Goal: Information Seeking & Learning: Learn about a topic

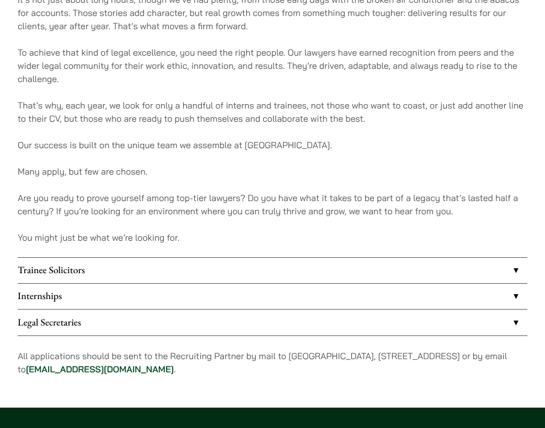
scroll to position [692, 0]
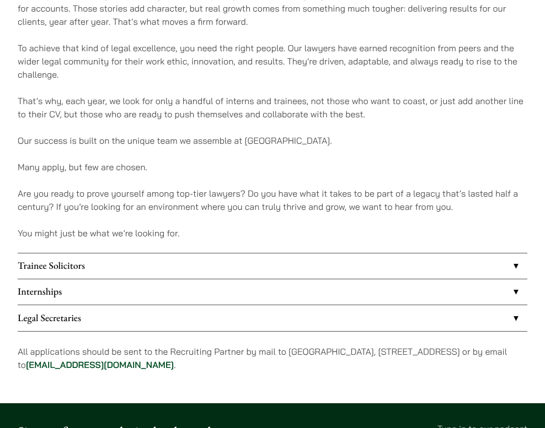
click at [513, 292] on link "Internships" at bounding box center [273, 292] width 510 height 25
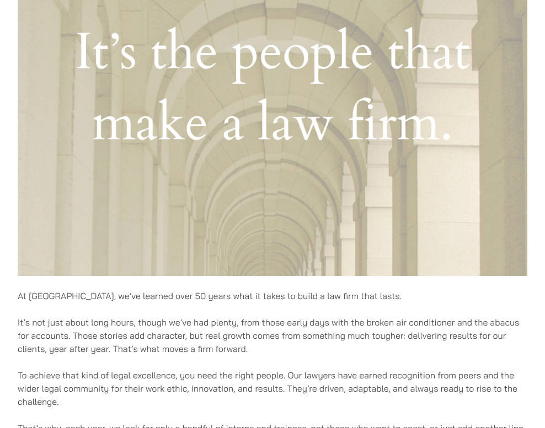
scroll to position [351, 0]
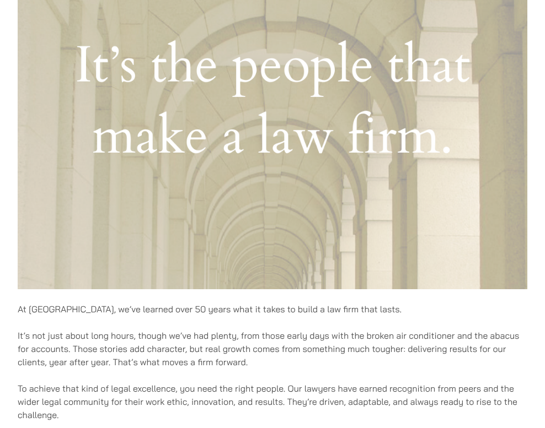
scroll to position [692, 0]
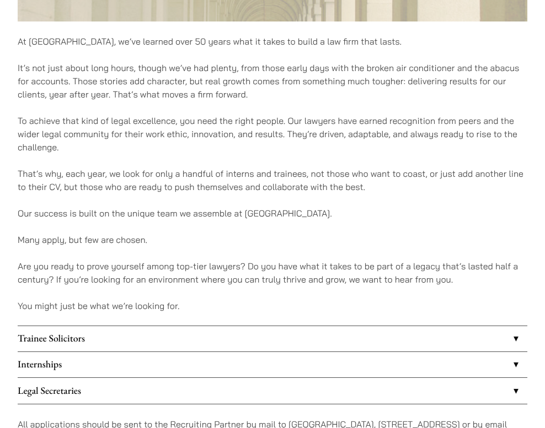
scroll to position [628, 0]
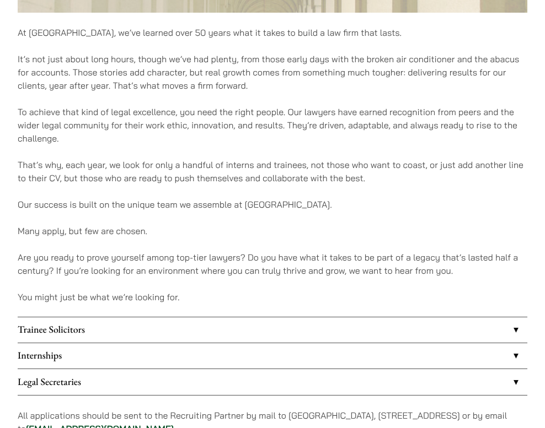
click at [513, 326] on link "Trainee Solicitors" at bounding box center [273, 330] width 510 height 25
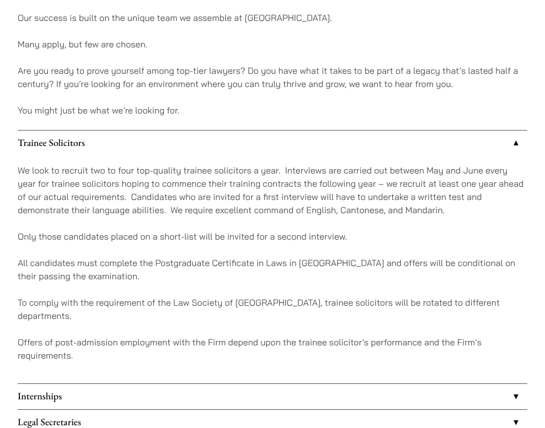
scroll to position [815, 0]
click at [513, 384] on link "Internships" at bounding box center [273, 396] width 510 height 25
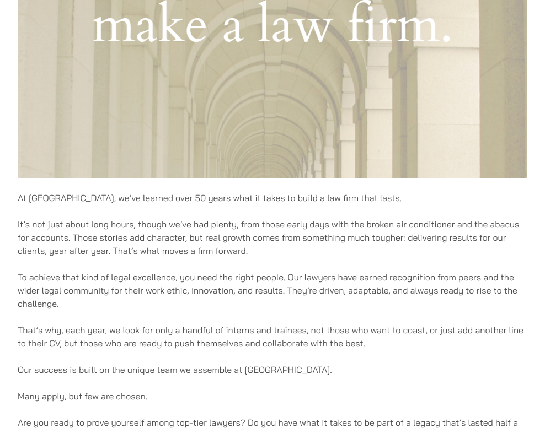
scroll to position [125, 0]
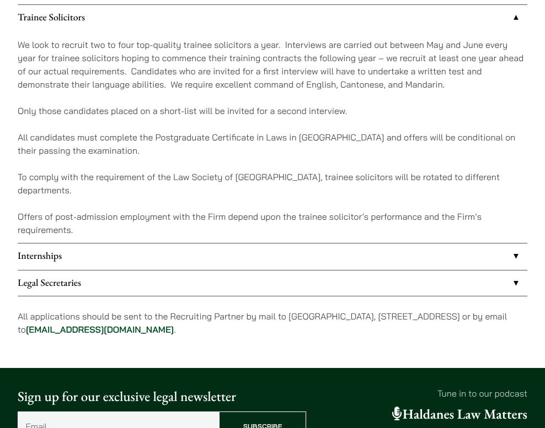
scroll to position [945, 0]
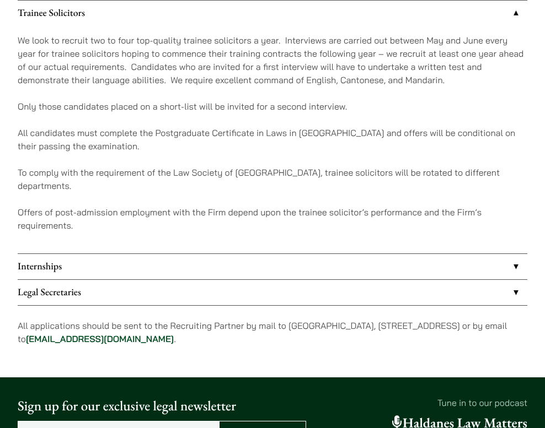
scroll to position [628, 0]
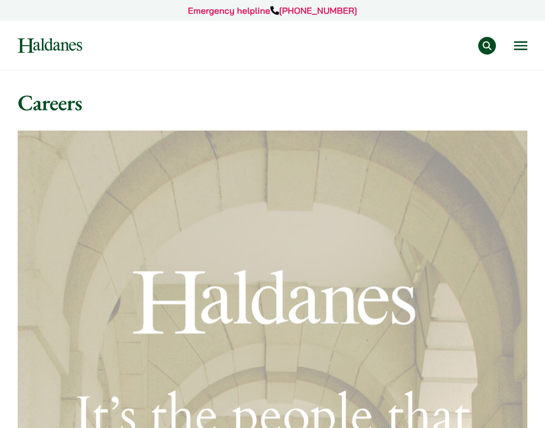
click at [521, 48] on button "Open menu" at bounding box center [520, 45] width 13 height 9
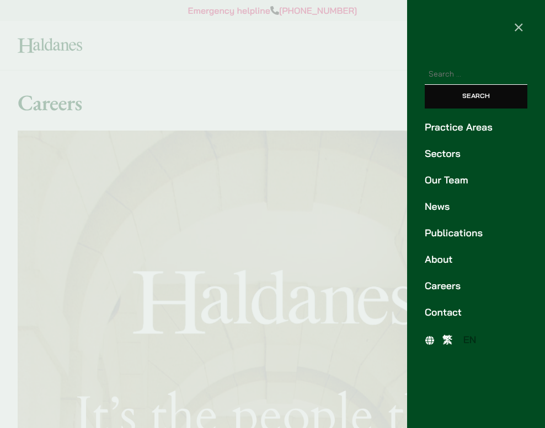
click at [441, 286] on link "Careers" at bounding box center [476, 286] width 103 height 15
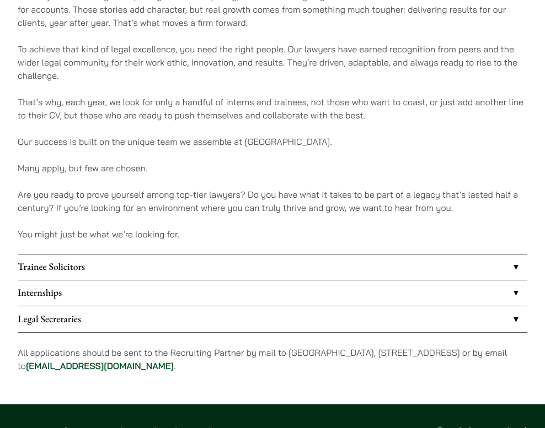
scroll to position [737, 0]
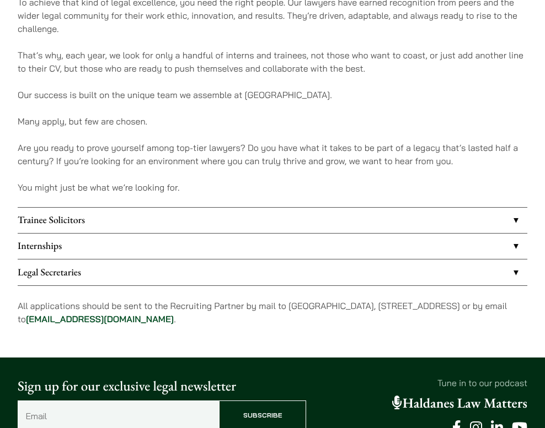
click at [518, 271] on link "Legal Secretaries" at bounding box center [273, 272] width 510 height 25
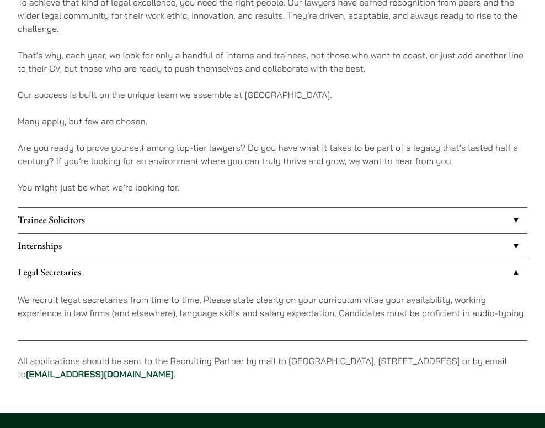
click at [514, 246] on link "Internships" at bounding box center [273, 246] width 510 height 25
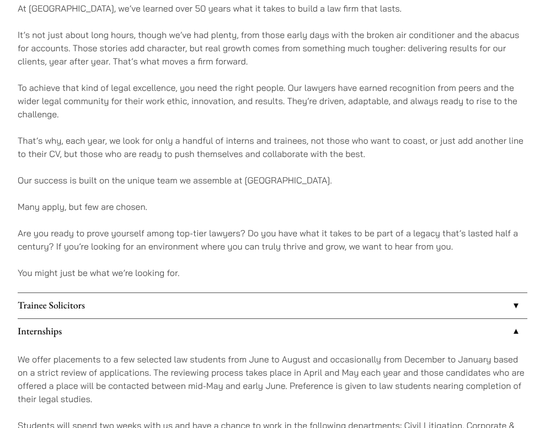
scroll to position [653, 0]
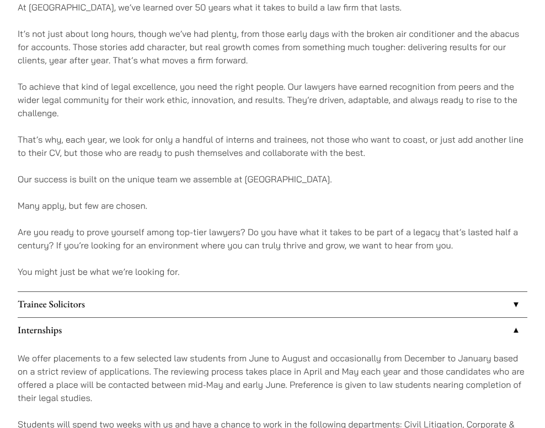
click at [515, 298] on link "Trainee Solicitors" at bounding box center [273, 304] width 510 height 25
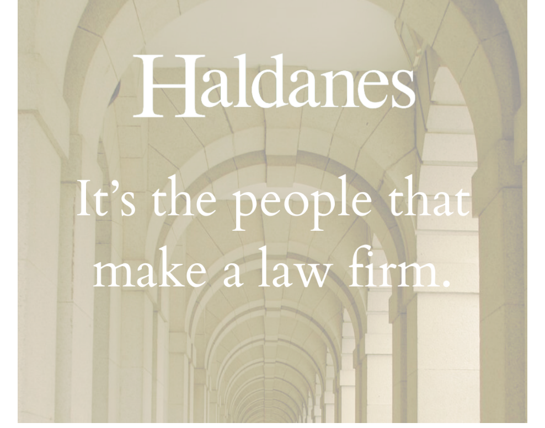
scroll to position [155, 0]
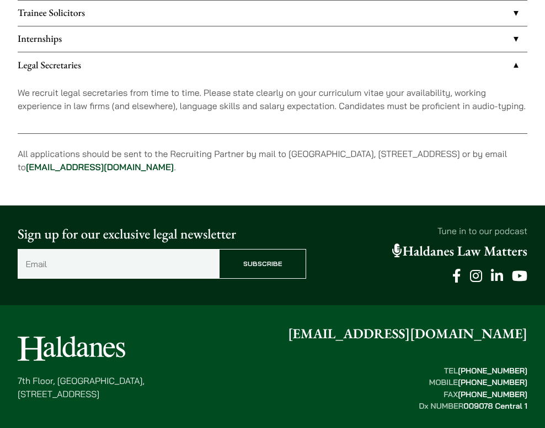
scroll to position [737, 0]
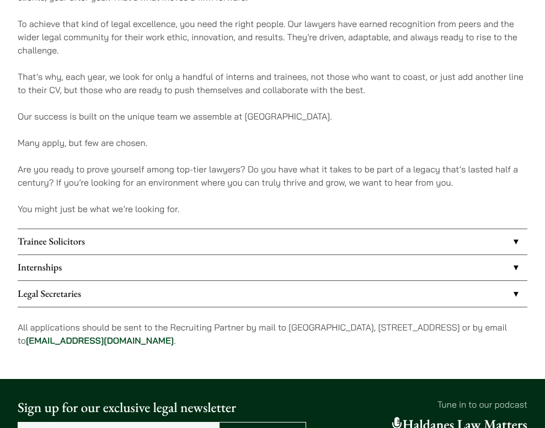
scroll to position [717, 0]
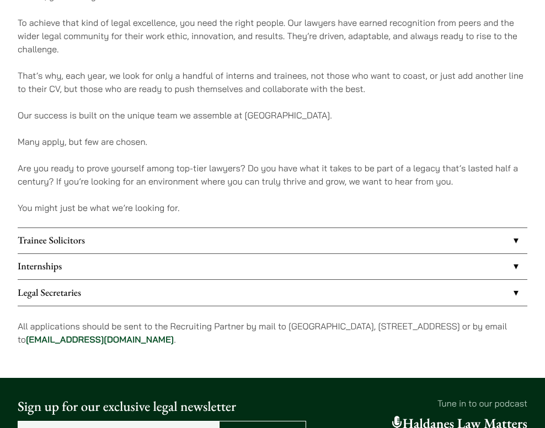
click at [508, 293] on link "Legal Secretaries" at bounding box center [273, 292] width 510 height 25
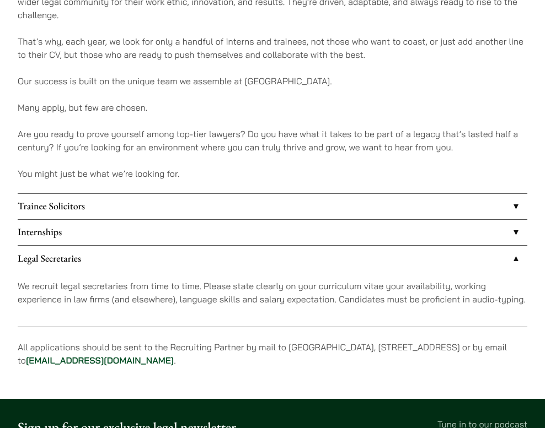
scroll to position [786, 0]
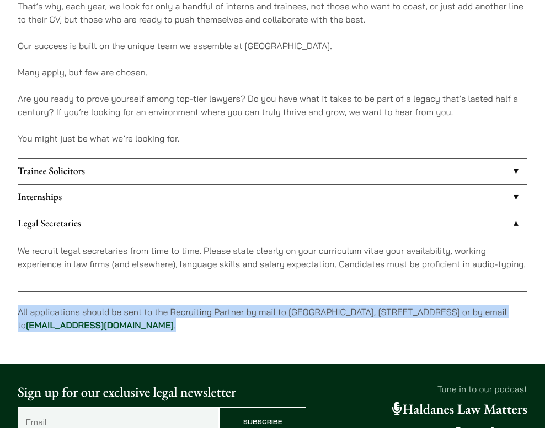
drag, startPoint x: 17, startPoint y: 309, endPoint x: 228, endPoint y: 322, distance: 211.0
copy p "All applications should be sent to the Recruiting Partner by mail to 7th Floor,…"
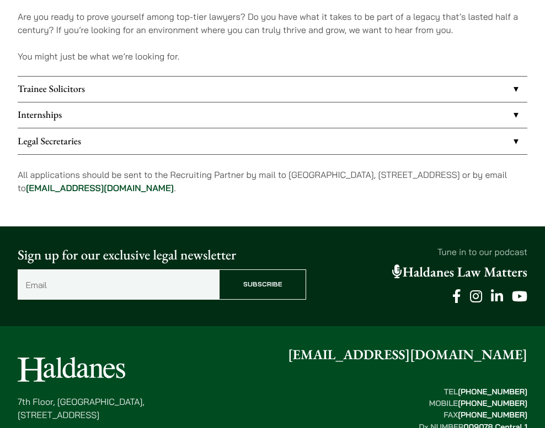
scroll to position [698, 0]
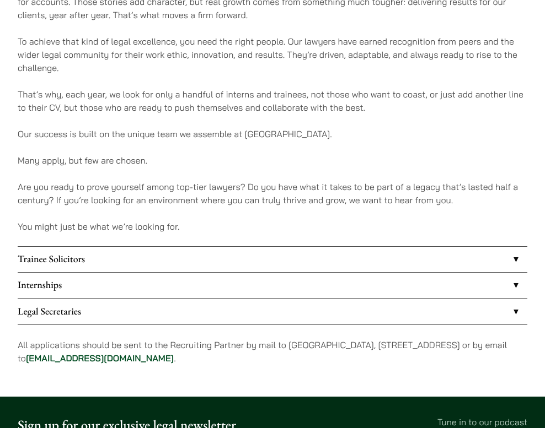
click at [200, 253] on link "Trainee Solicitors" at bounding box center [273, 259] width 510 height 25
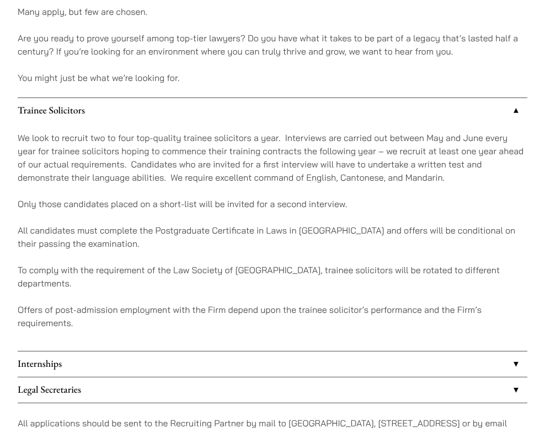
scroll to position [855, 0]
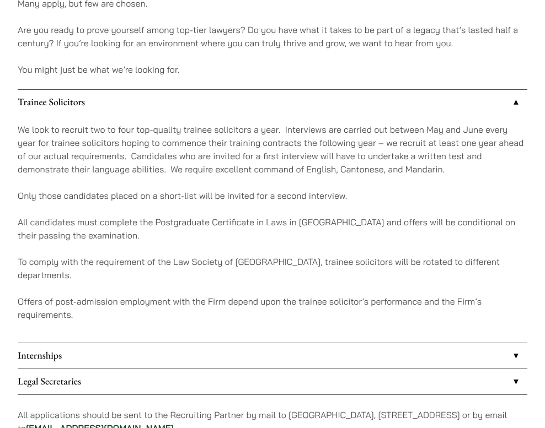
click at [246, 344] on link "Internships" at bounding box center [273, 356] width 510 height 25
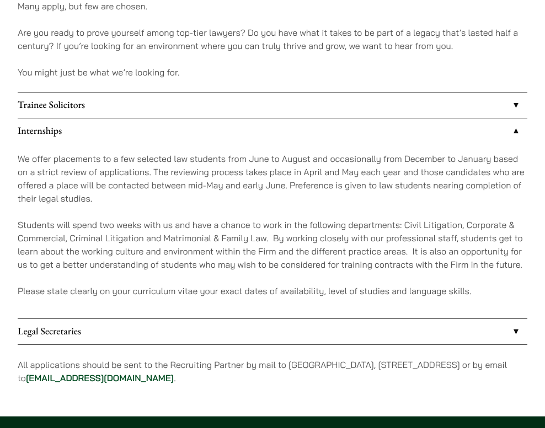
scroll to position [851, 0]
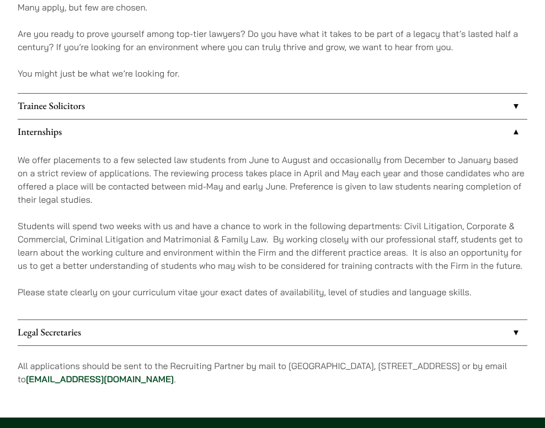
click at [511, 333] on link "Legal Secretaries" at bounding box center [273, 332] width 510 height 25
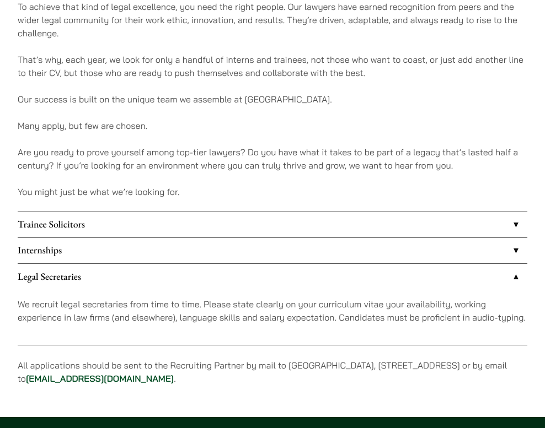
scroll to position [603, 0]
